Goal: Check status: Check status

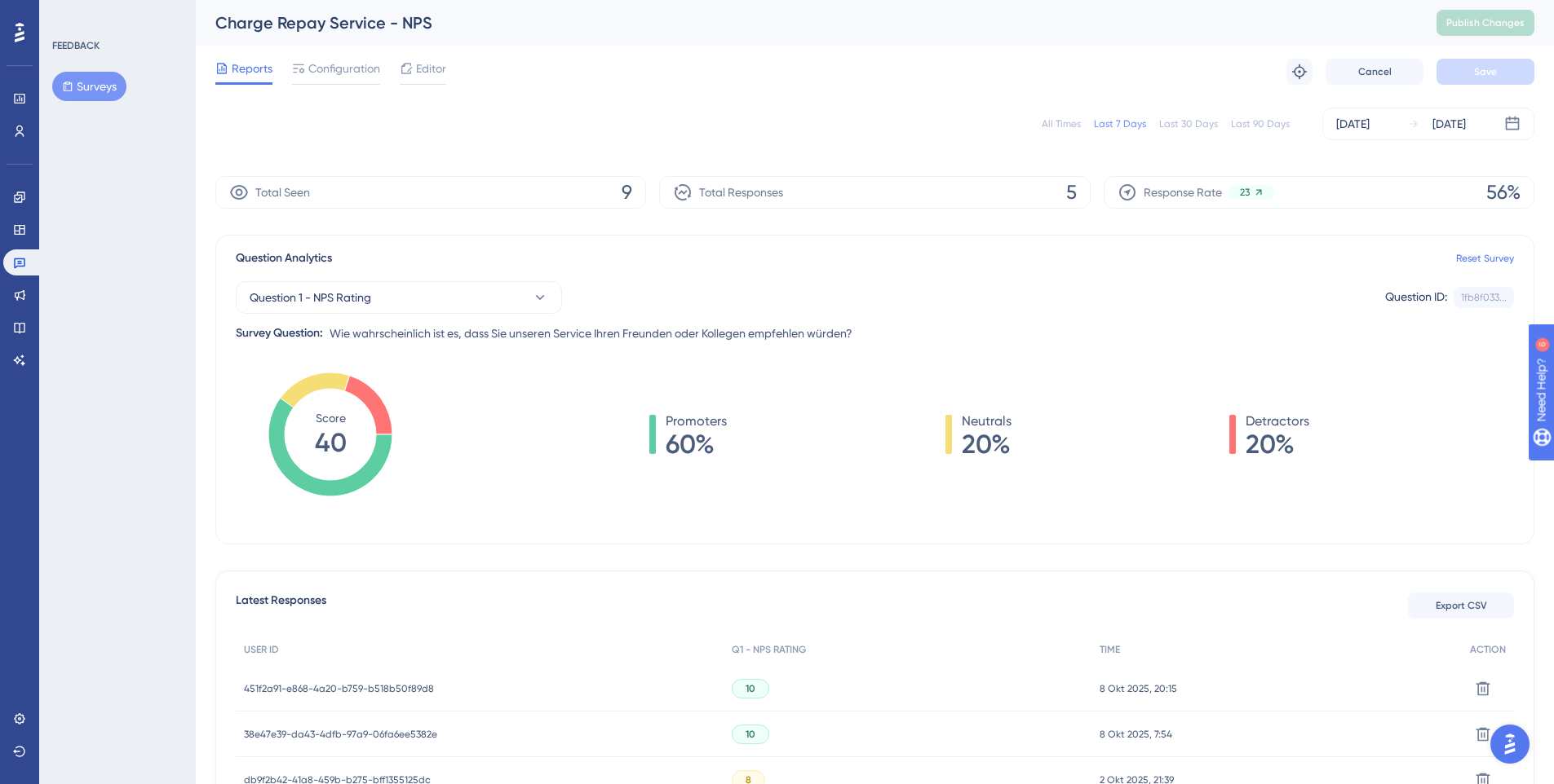
click at [1063, 123] on div "All Times" at bounding box center [1060, 125] width 39 height 13
click at [1146, 123] on div "Last 7 Days" at bounding box center [1120, 125] width 52 height 13
click at [20, 255] on link at bounding box center [22, 262] width 39 height 26
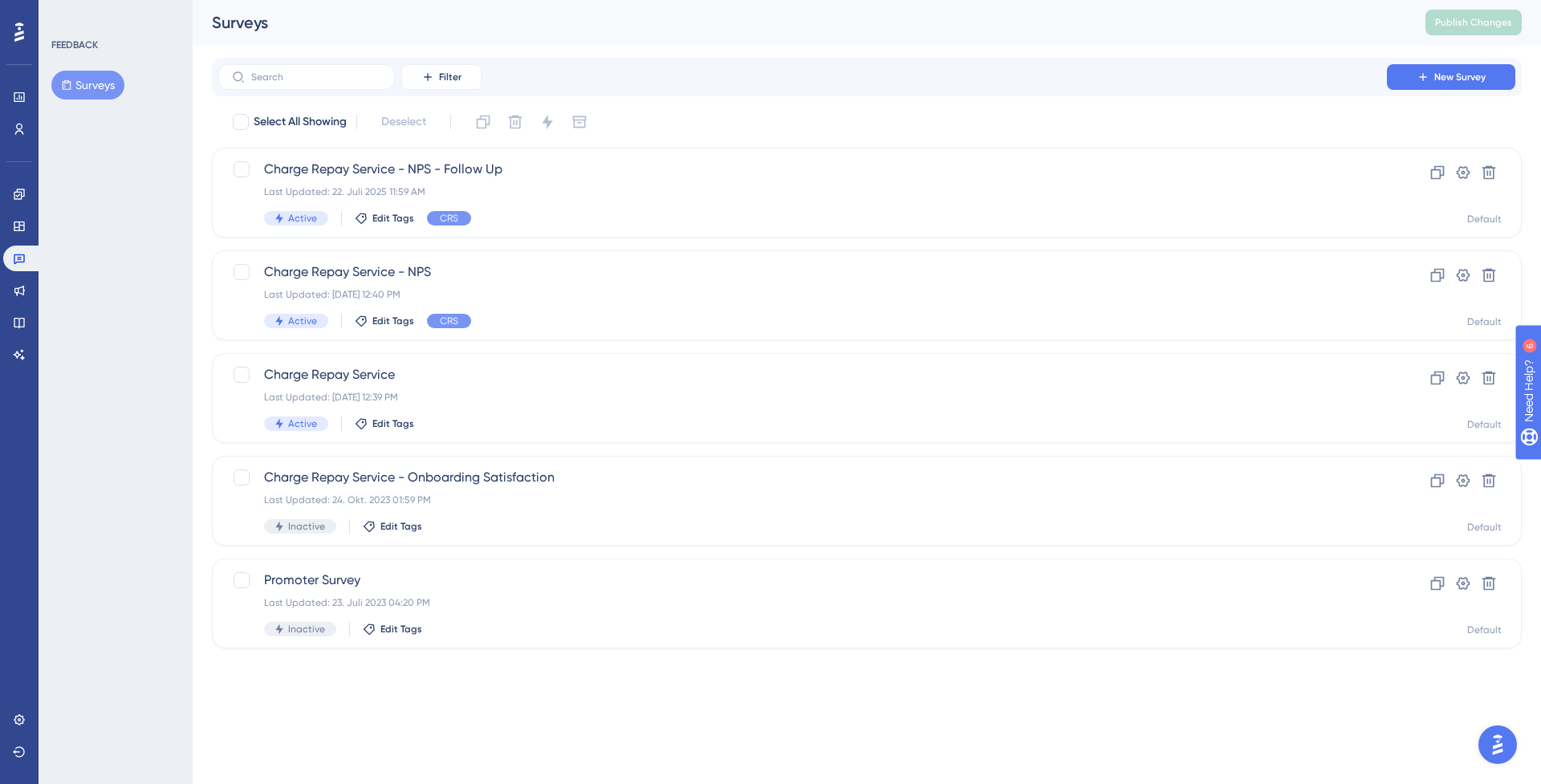
click at [451, 163] on div "You Unlocked a Reward! Share your experience on G2 and claim your $100 gift car…" at bounding box center [772, 366] width 1541 height 784
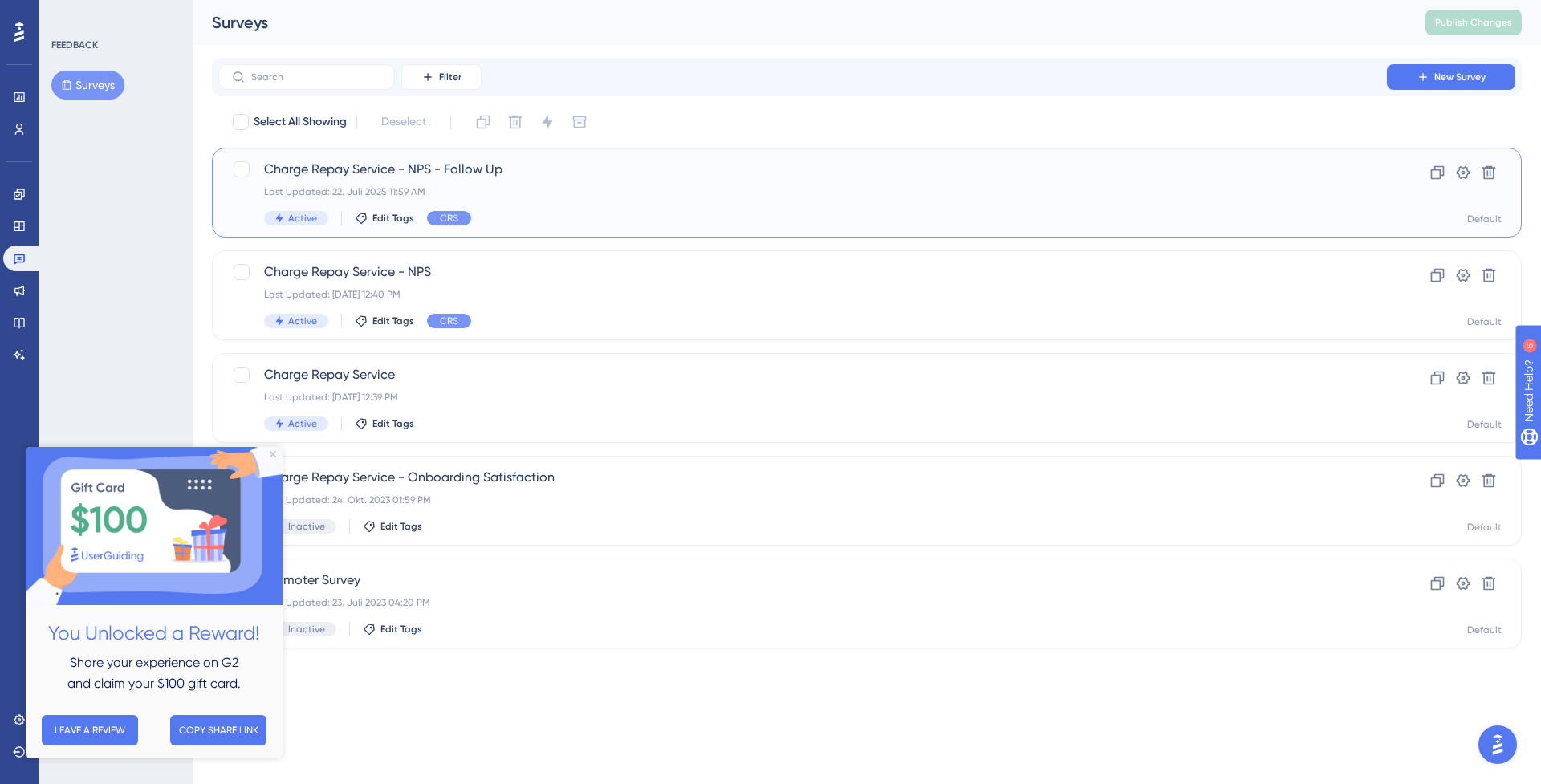
click at [453, 172] on span "Charge Repay Service - NPS - Follow Up" at bounding box center [803, 169] width 1078 height 19
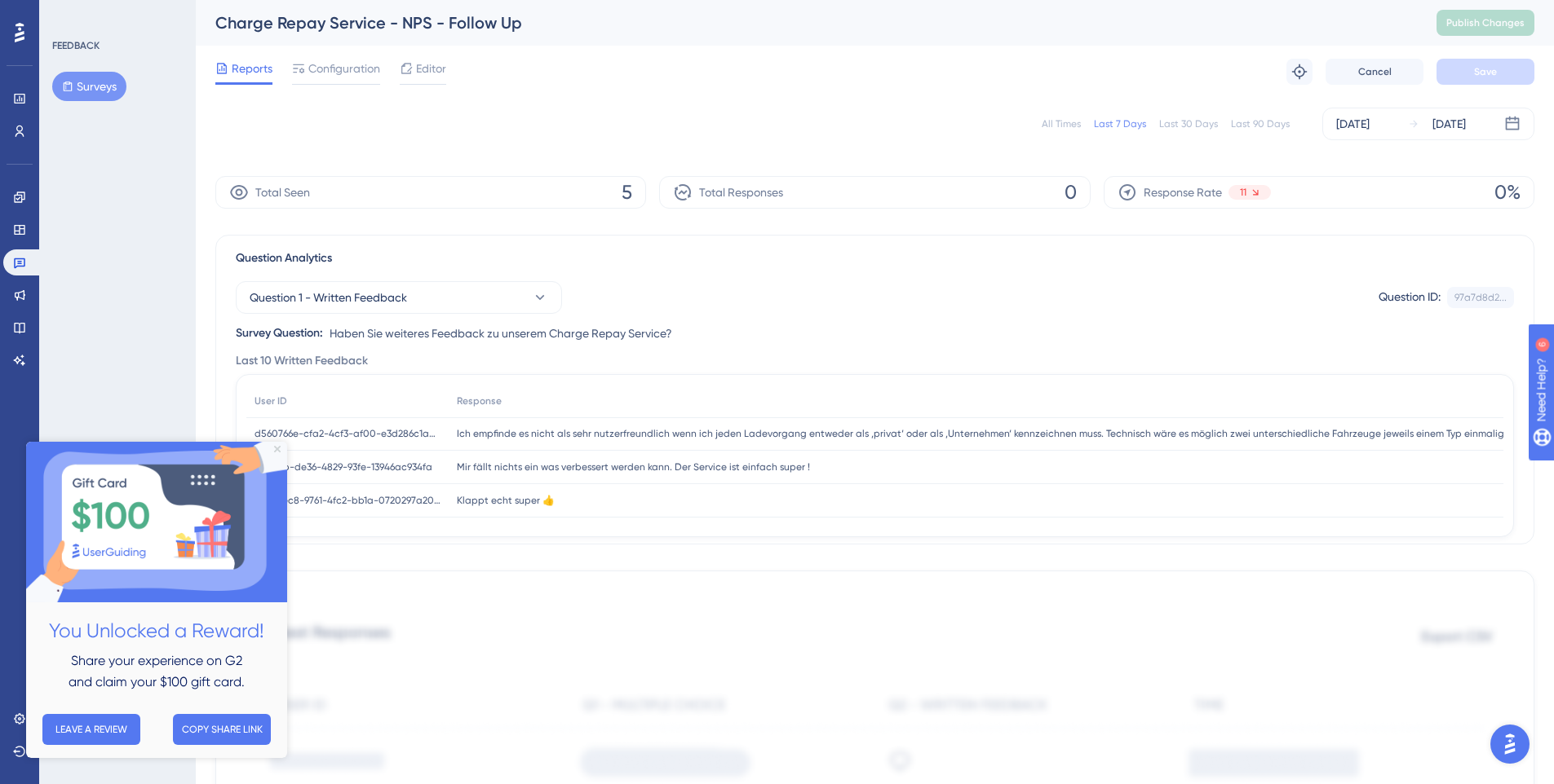
click at [276, 448] on icon "Close Preview" at bounding box center [277, 448] width 7 height 7
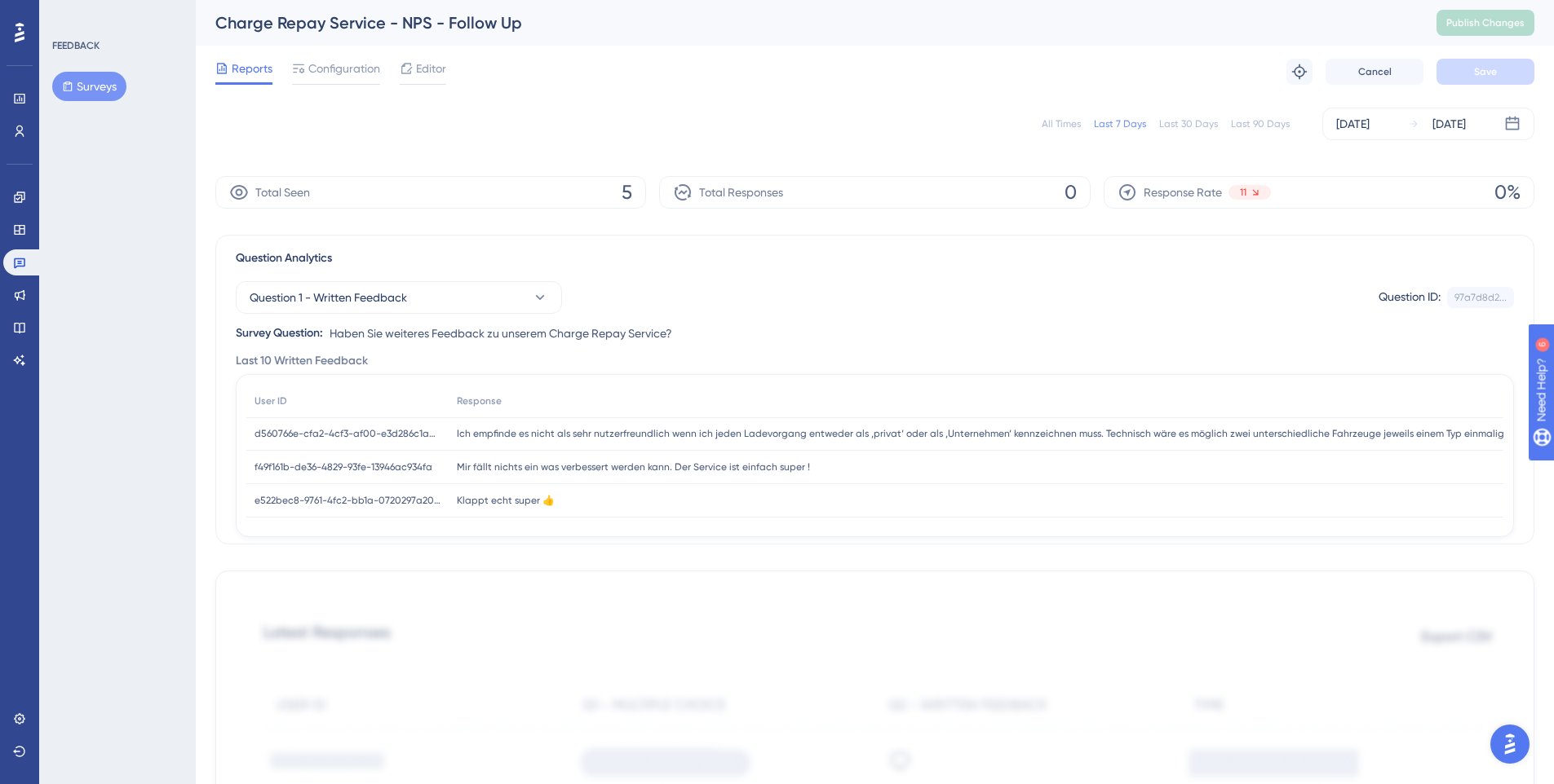
click at [1008, 116] on div "All Times Last 7 Days Last 30 Days Last 90 Days Oct 03 2025 Oct 09 2025" at bounding box center [875, 124] width 1319 height 33
